Goal: Task Accomplishment & Management: Use online tool/utility

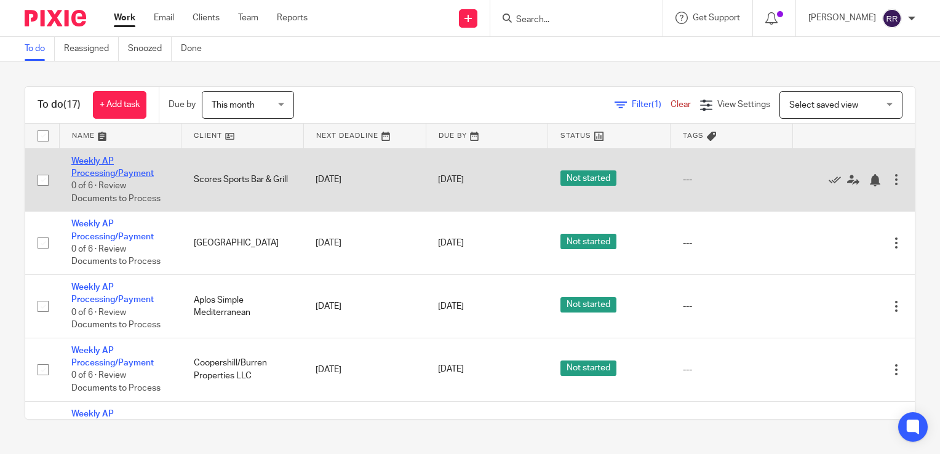
click at [105, 170] on link "Weekly AP Processing/Payment" at bounding box center [112, 167] width 82 height 21
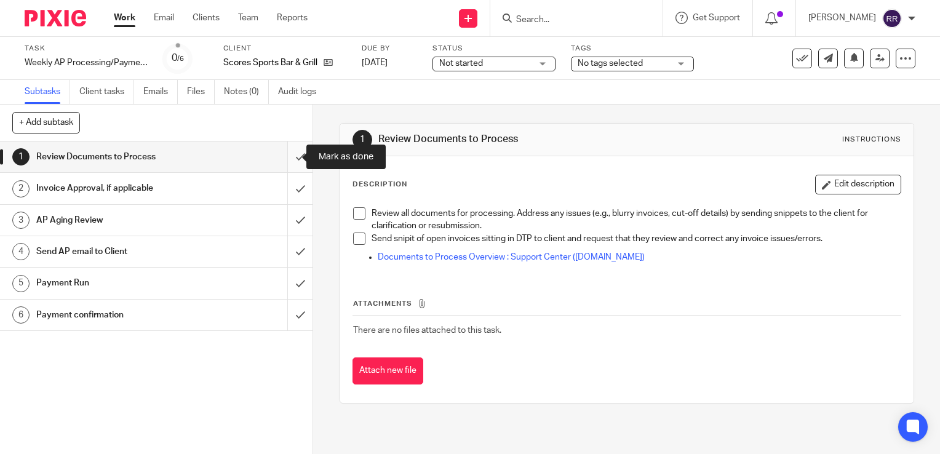
click at [290, 156] on input "submit" at bounding box center [156, 156] width 312 height 31
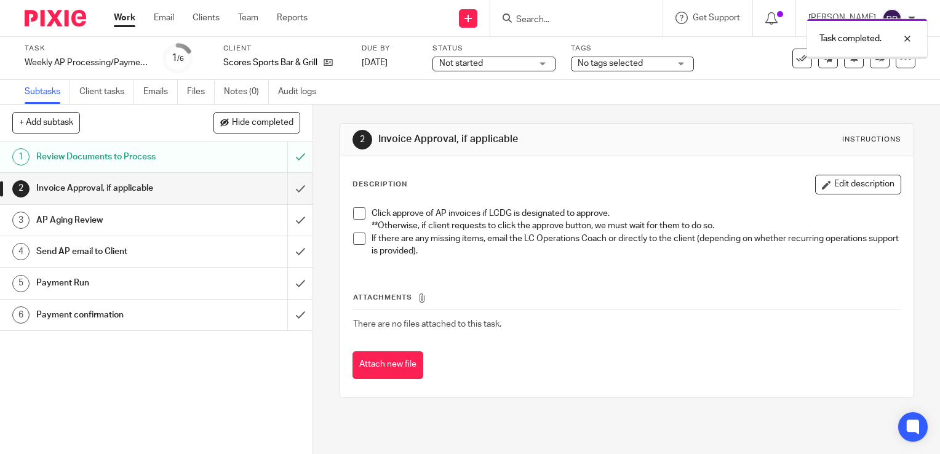
click at [288, 192] on input "submit" at bounding box center [156, 188] width 312 height 31
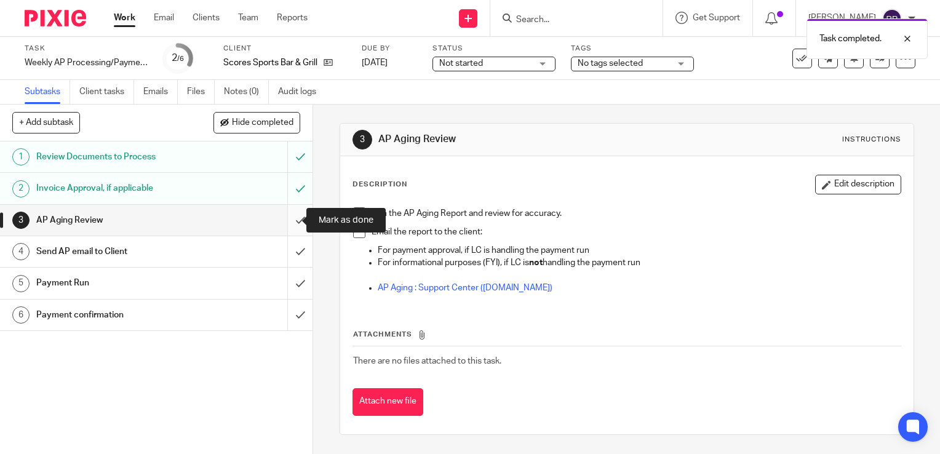
click at [293, 218] on input "submit" at bounding box center [156, 220] width 312 height 31
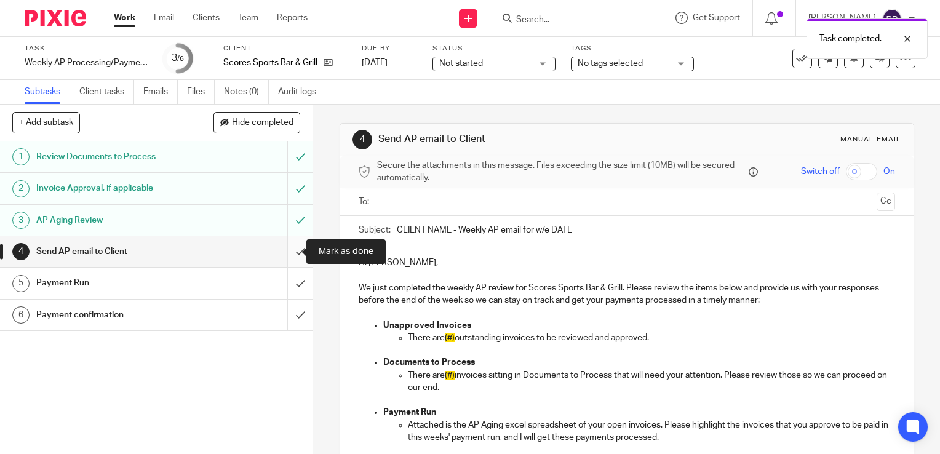
click at [292, 252] on input "submit" at bounding box center [156, 251] width 312 height 31
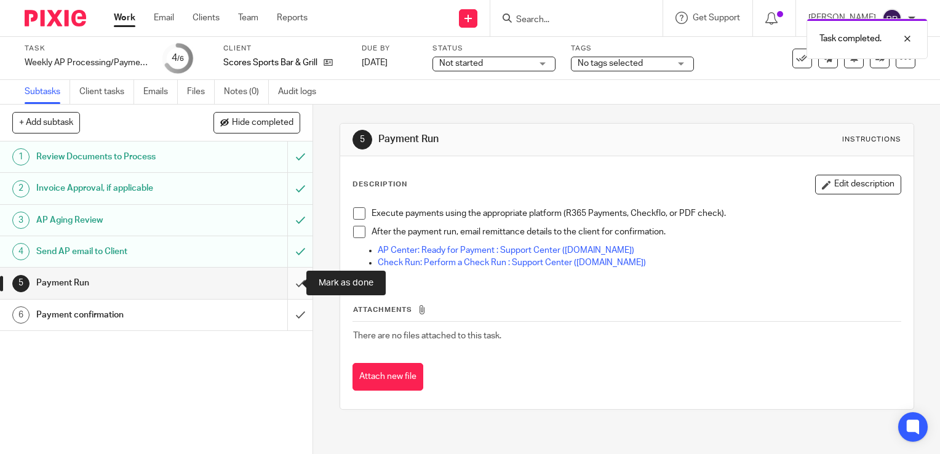
click at [280, 280] on input "submit" at bounding box center [156, 283] width 312 height 31
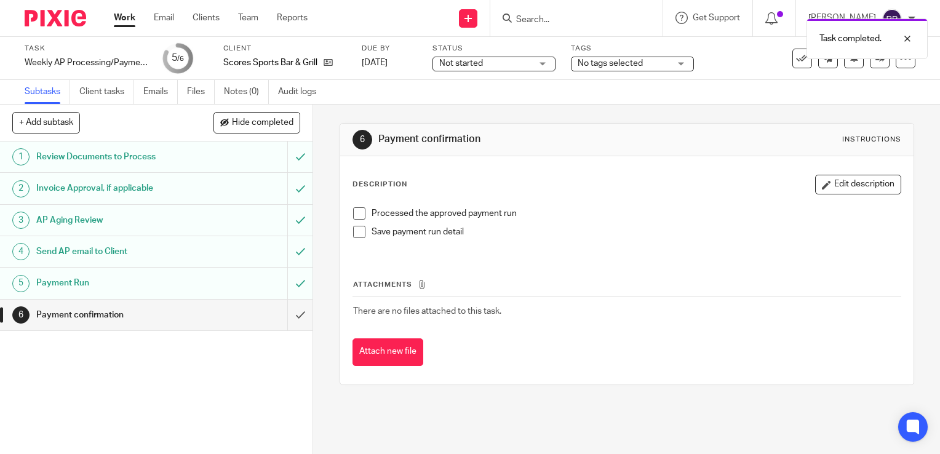
click at [293, 333] on div "1 Review Documents to Process 2 Invoice Approval, if applicable 3 AP Aging Revi…" at bounding box center [156, 297] width 312 height 312
click at [287, 317] on input "submit" at bounding box center [156, 315] width 312 height 31
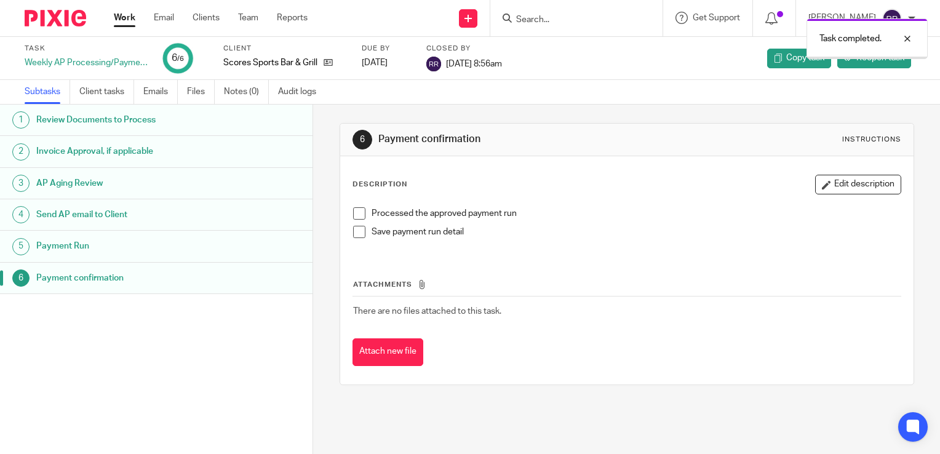
click at [122, 18] on link "Work" at bounding box center [125, 18] width 22 height 12
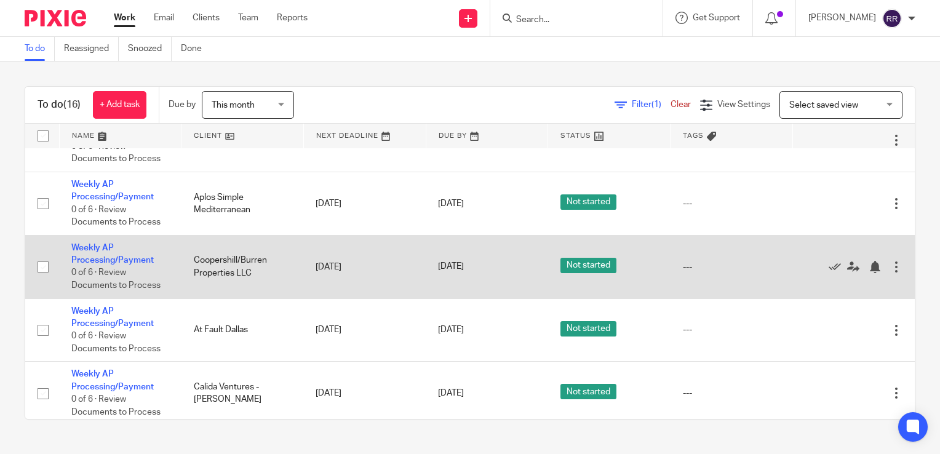
scroll to position [185, 0]
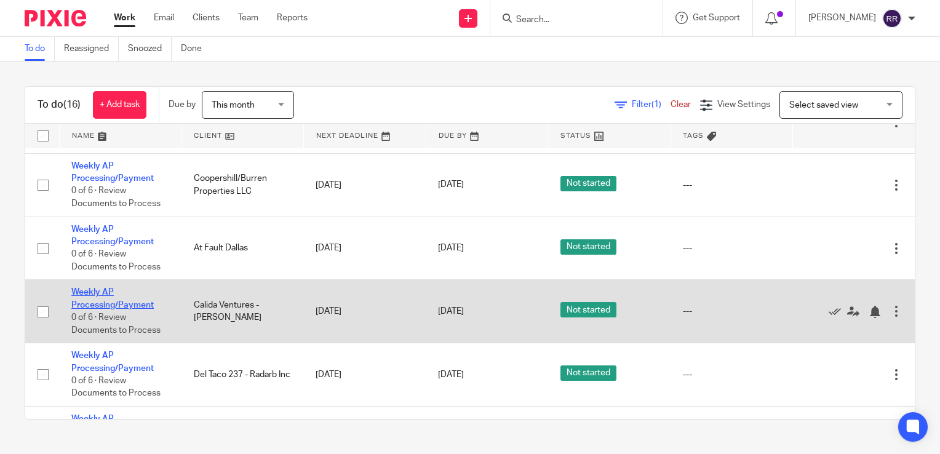
click at [118, 306] on link "Weekly AP Processing/Payment" at bounding box center [112, 298] width 82 height 21
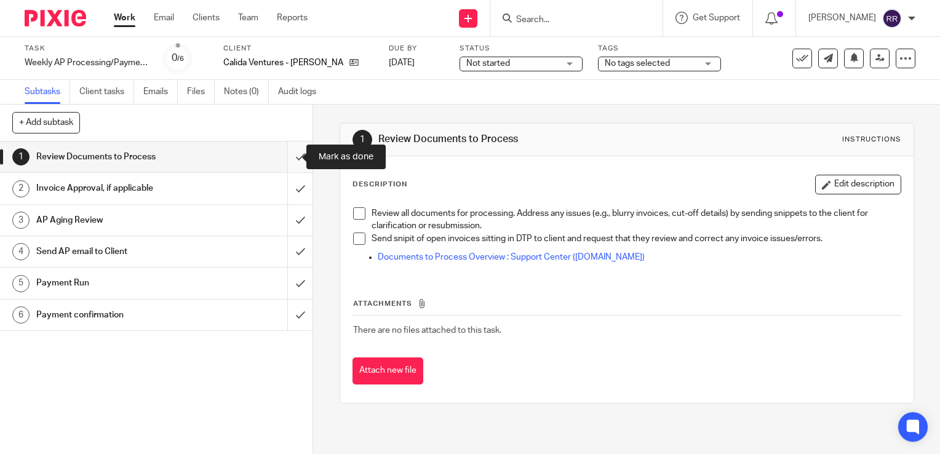
click at [290, 157] on input "submit" at bounding box center [156, 156] width 312 height 31
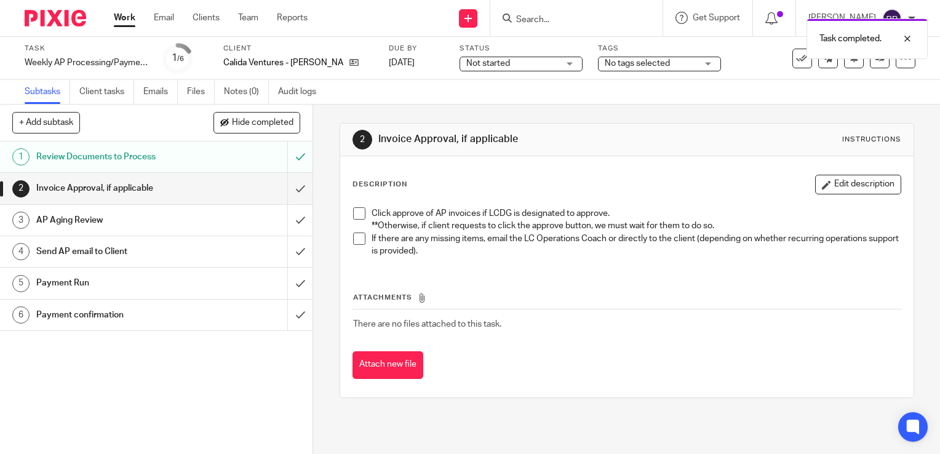
click at [285, 191] on input "submit" at bounding box center [156, 188] width 312 height 31
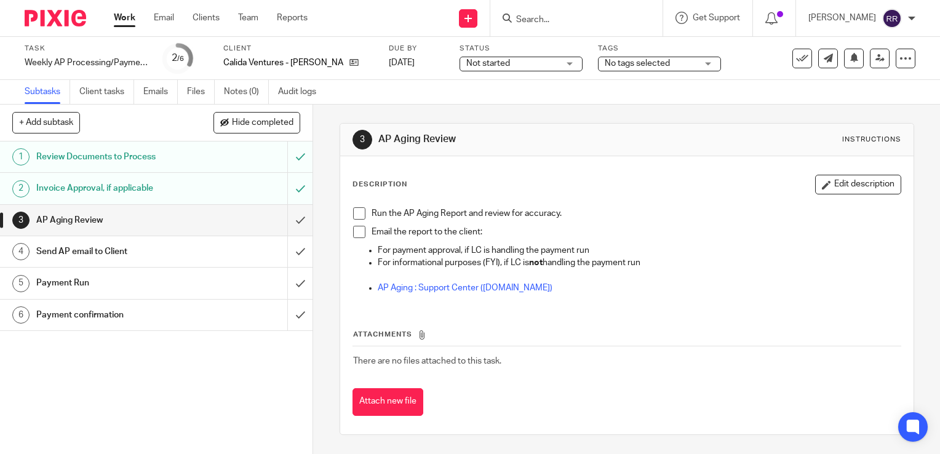
click at [121, 18] on link "Work" at bounding box center [125, 18] width 22 height 12
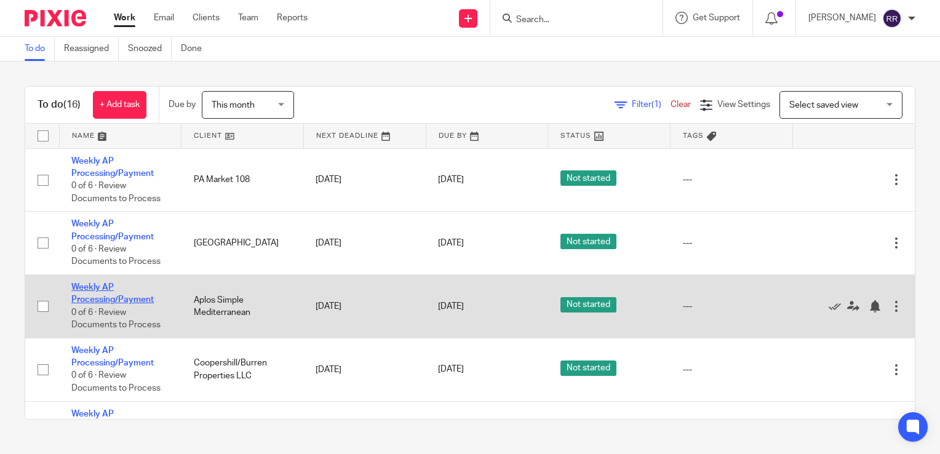
click at [135, 300] on link "Weekly AP Processing/Payment" at bounding box center [112, 293] width 82 height 21
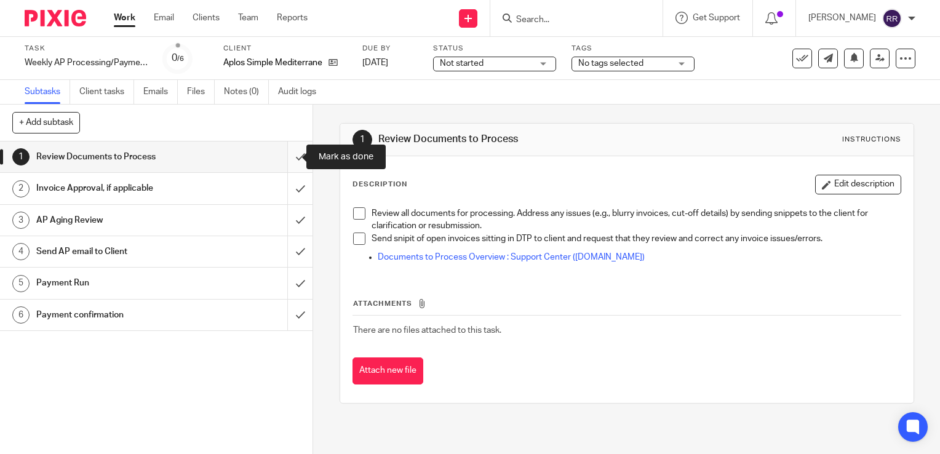
click at [291, 156] on input "submit" at bounding box center [156, 156] width 312 height 31
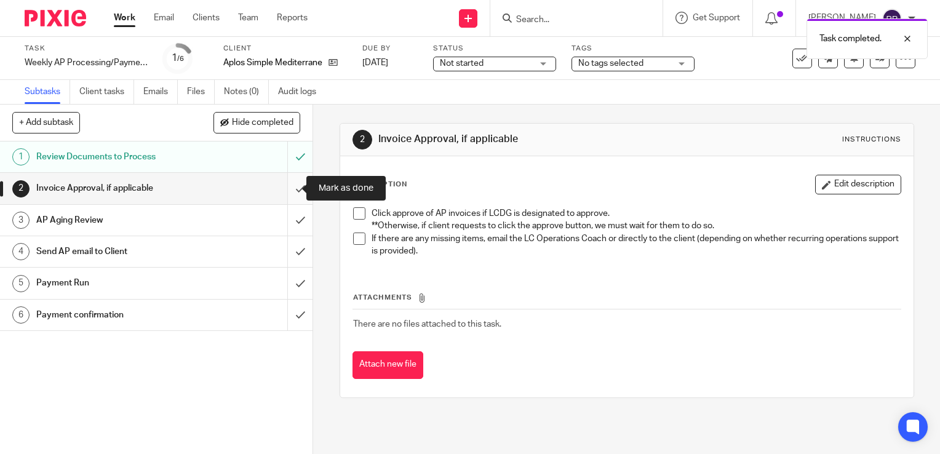
click at [292, 187] on input "submit" at bounding box center [156, 188] width 312 height 31
